Goal: Task Accomplishment & Management: Use online tool/utility

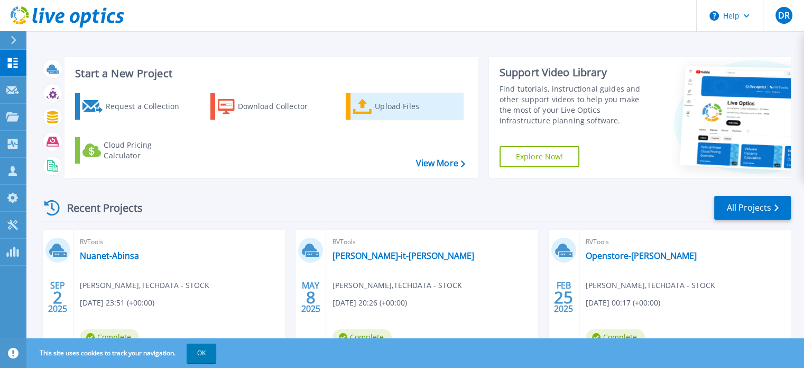
click at [358, 111] on icon at bounding box center [362, 106] width 19 height 15
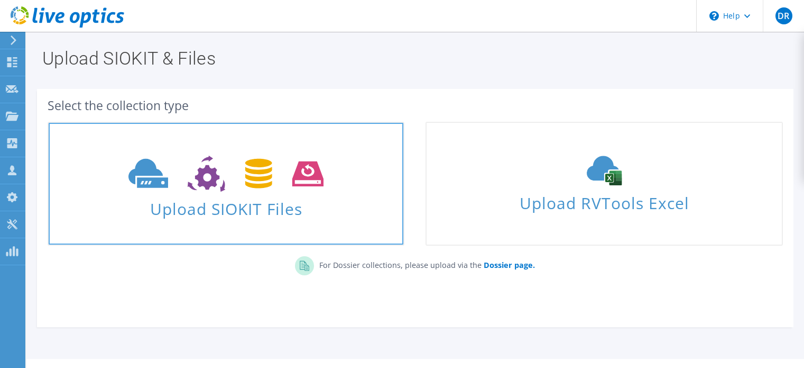
scroll to position [23, 0]
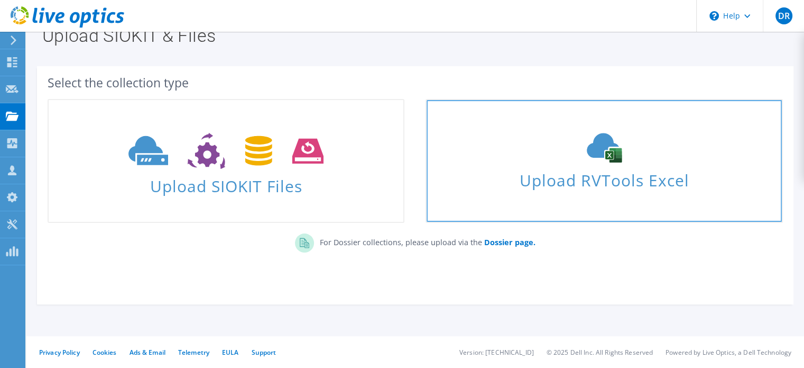
click at [636, 179] on span "Upload RVTools Excel" at bounding box center [604, 177] width 355 height 23
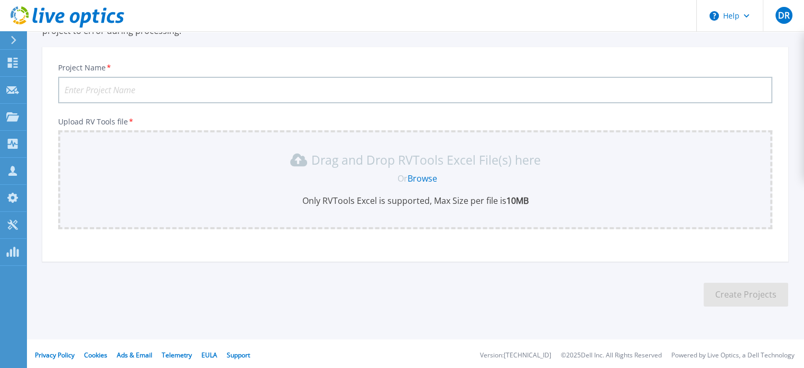
scroll to position [99, 0]
click at [423, 171] on link "Browse" at bounding box center [423, 176] width 30 height 12
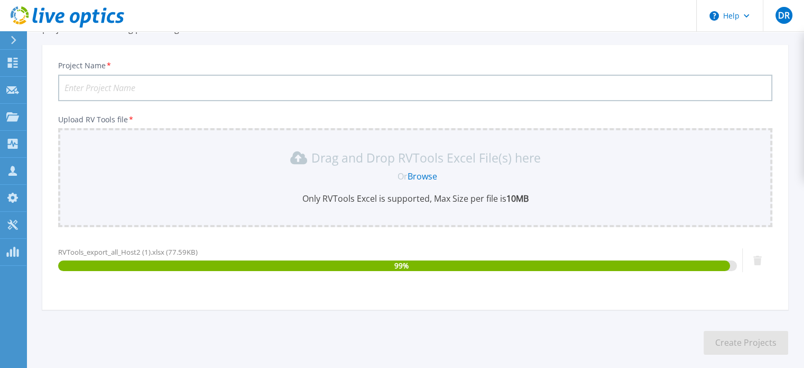
scroll to position [150, 0]
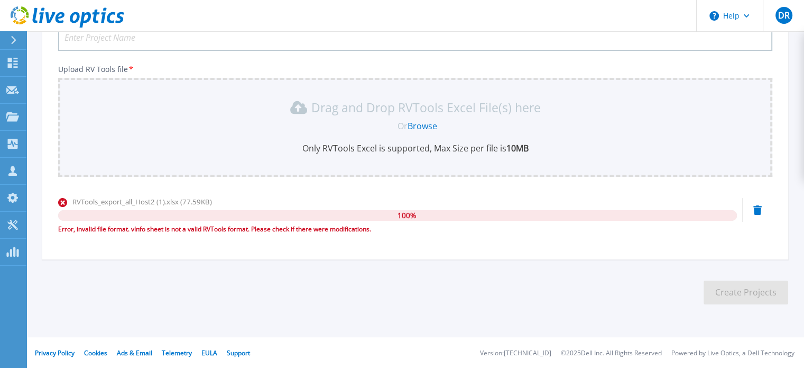
click at [129, 296] on section "Upload RVTools Excel Up to 5 RVTools Excel files can be uploaded for the same p…" at bounding box center [415, 105] width 778 height 446
click at [421, 121] on link "Browse" at bounding box center [423, 126] width 30 height 12
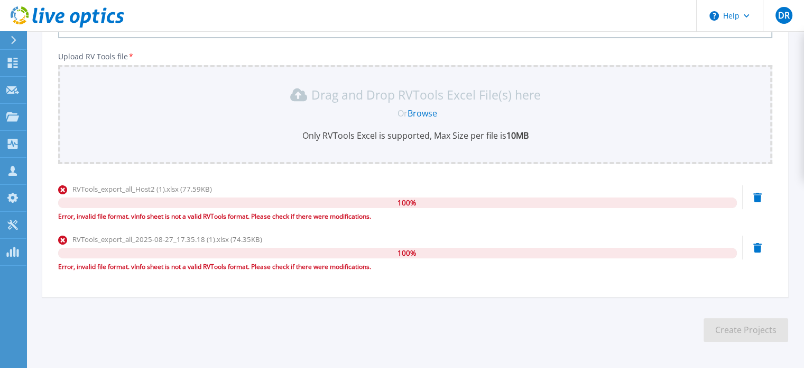
scroll to position [94, 0]
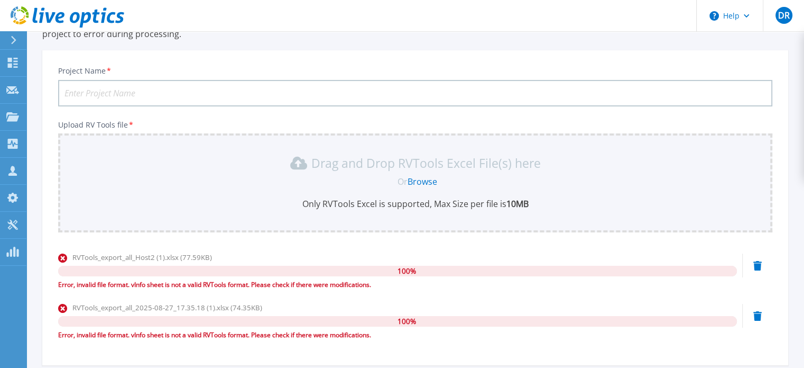
click at [115, 203] on p "Only RVTools Excel is supported, Max Size per file is 10MB" at bounding box center [416, 204] width 702 height 12
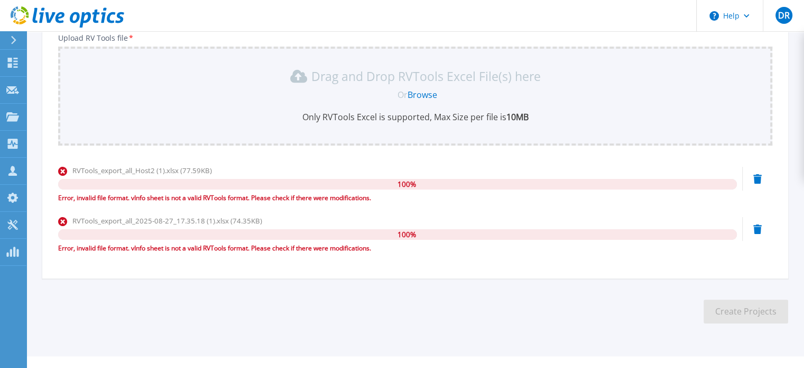
scroll to position [200, 0]
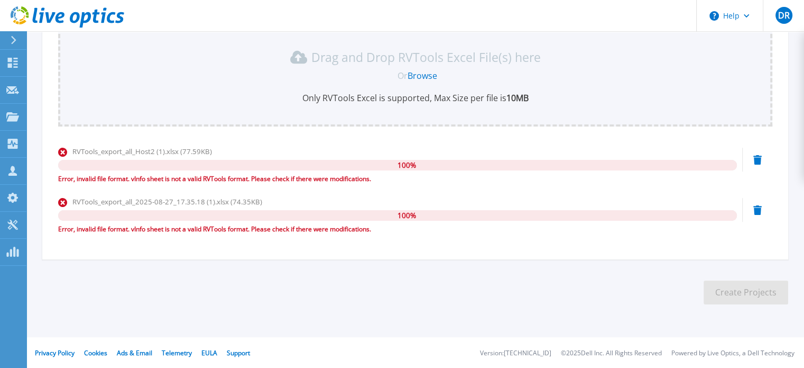
click at [406, 72] on span "Or" at bounding box center [403, 76] width 10 height 12
click at [411, 72] on link "Browse" at bounding box center [423, 76] width 30 height 12
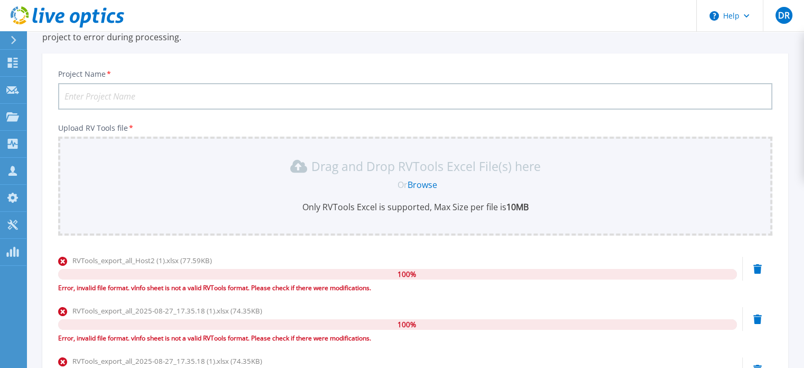
scroll to position [0, 0]
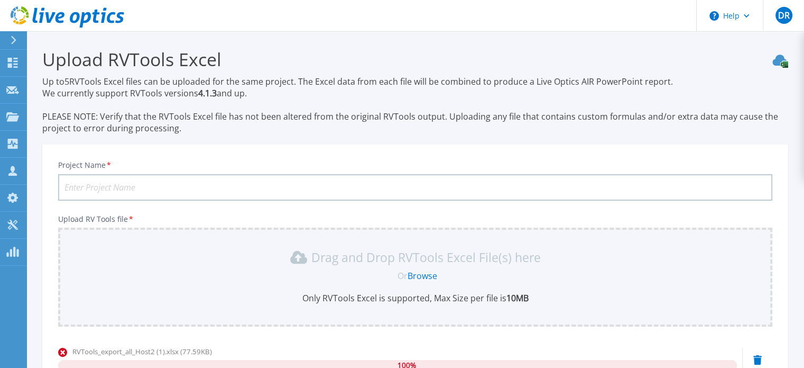
click at [103, 140] on section "Upload RVTools Excel Up to 5 RVTools Excel files can be uploaded for the same p…" at bounding box center [415, 304] width 778 height 547
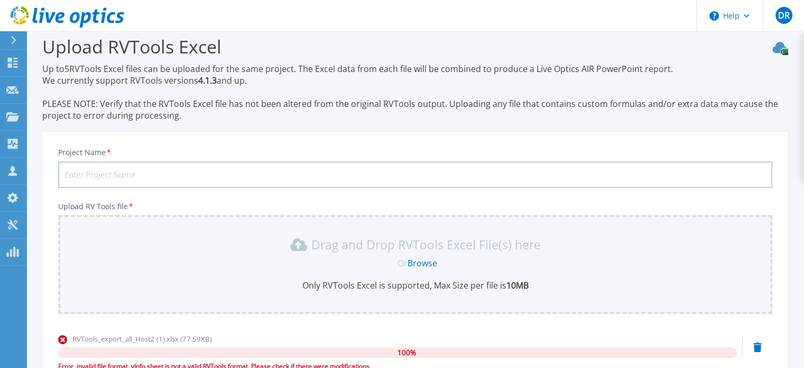
scroll to position [53, 0]
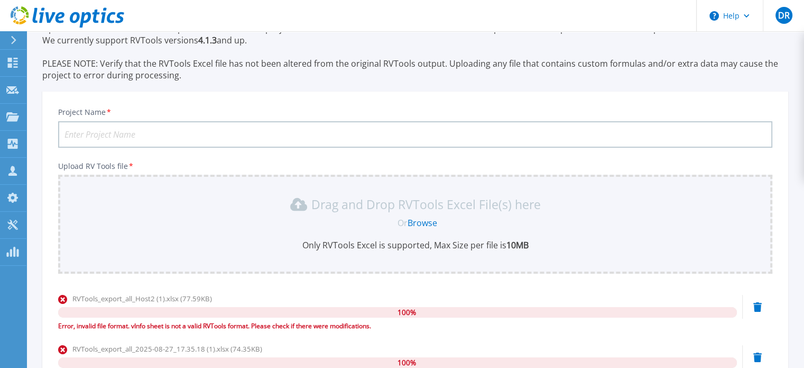
click at [423, 222] on link "Browse" at bounding box center [423, 223] width 30 height 12
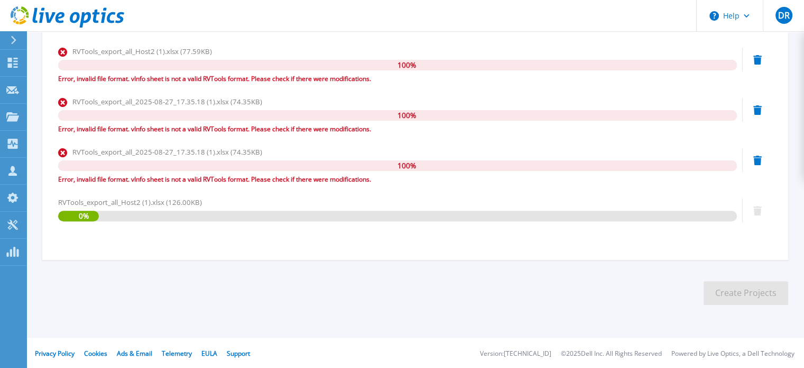
scroll to position [300, 0]
